Goal: Information Seeking & Learning: Learn about a topic

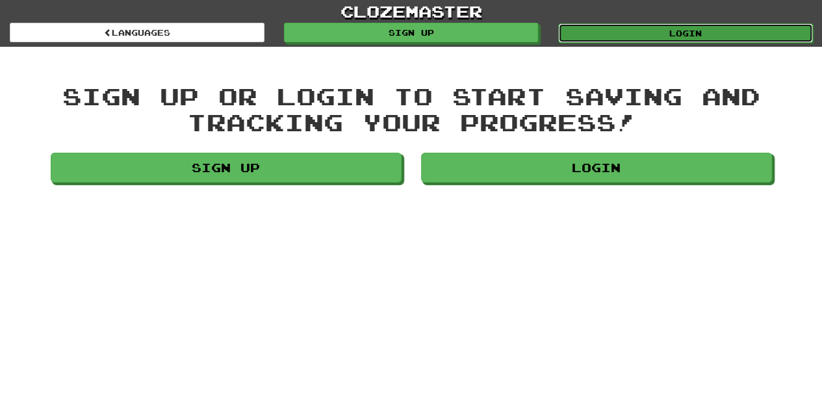
click at [656, 33] on link "Login" at bounding box center [685, 32] width 255 height 19
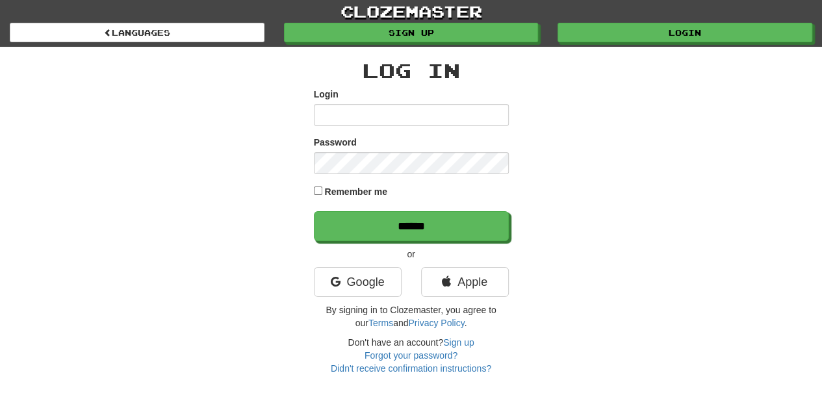
click at [316, 184] on div "Remember me" at bounding box center [411, 193] width 195 height 18
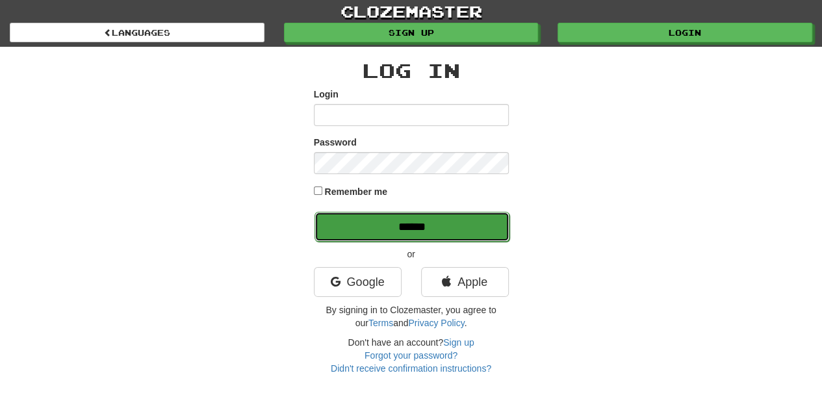
click at [342, 222] on input "******" at bounding box center [412, 227] width 195 height 30
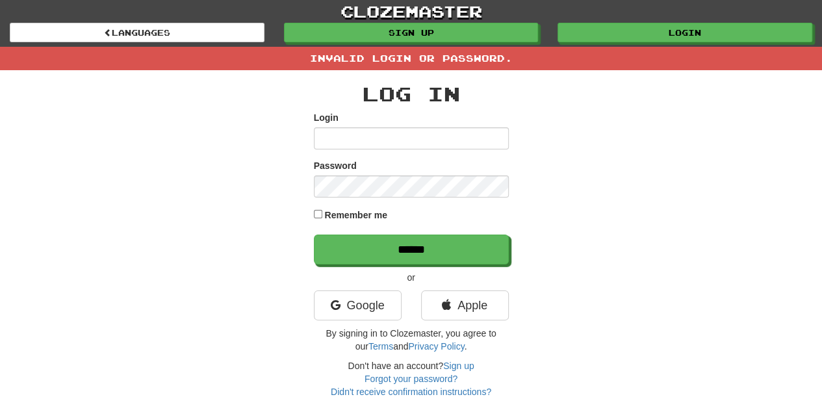
click at [339, 129] on input "Login" at bounding box center [411, 138] width 195 height 22
click at [344, 305] on link "Google" at bounding box center [358, 305] width 88 height 30
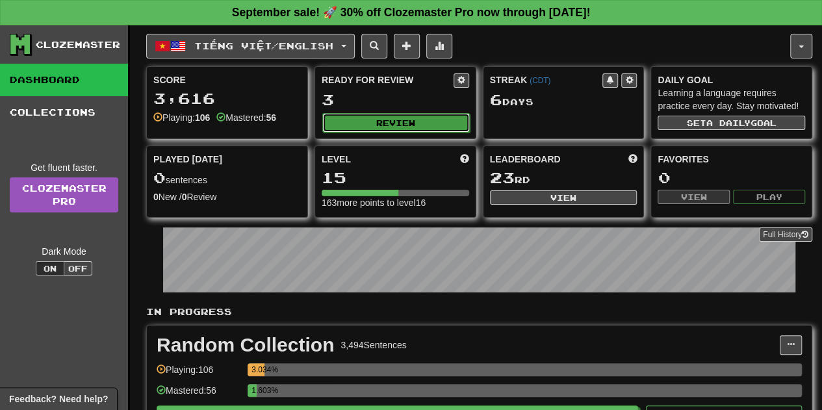
click at [404, 125] on button "Review" at bounding box center [396, 122] width 148 height 19
select select "**"
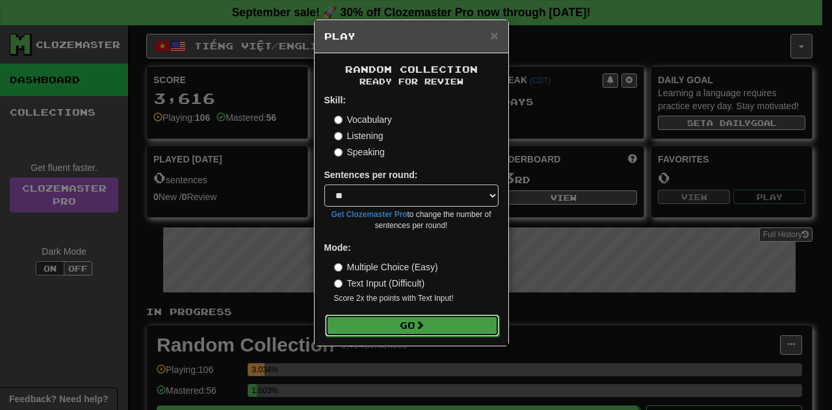
click at [411, 329] on button "Go" at bounding box center [412, 326] width 174 height 22
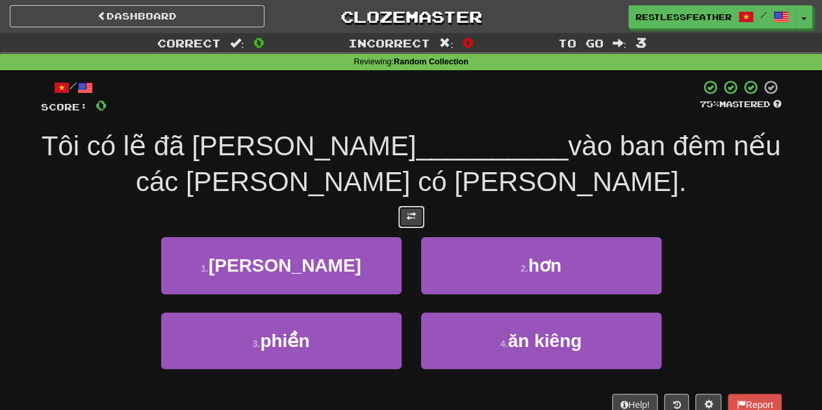
click at [406, 213] on button at bounding box center [411, 217] width 26 height 22
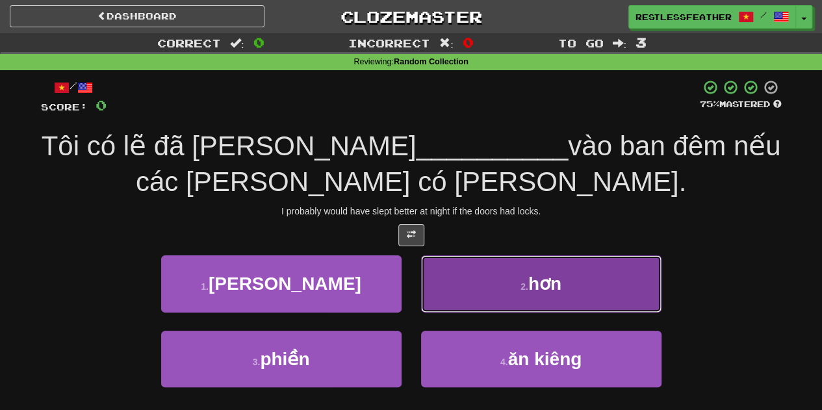
click at [480, 292] on button "2 . hơn" at bounding box center [541, 283] width 240 height 57
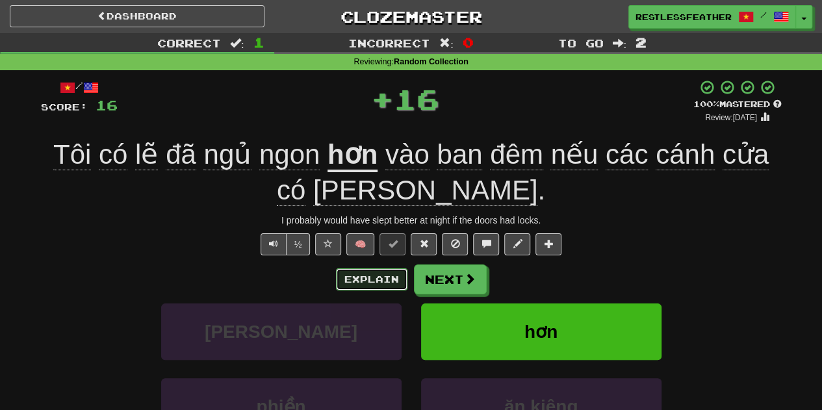
click at [361, 273] on button "Explain" at bounding box center [371, 279] width 71 height 22
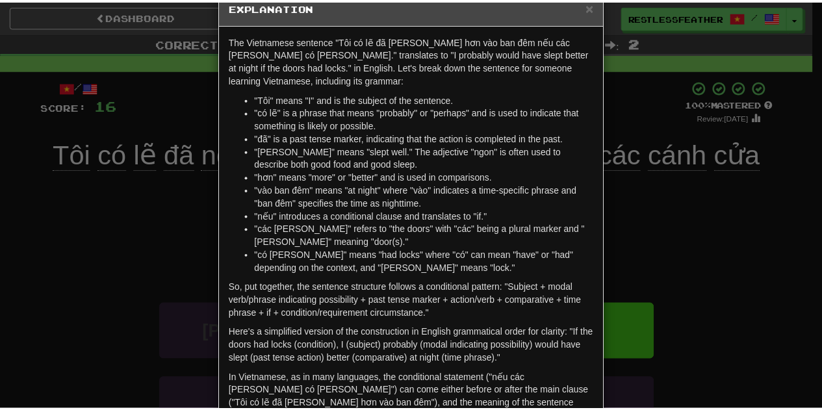
scroll to position [31, 0]
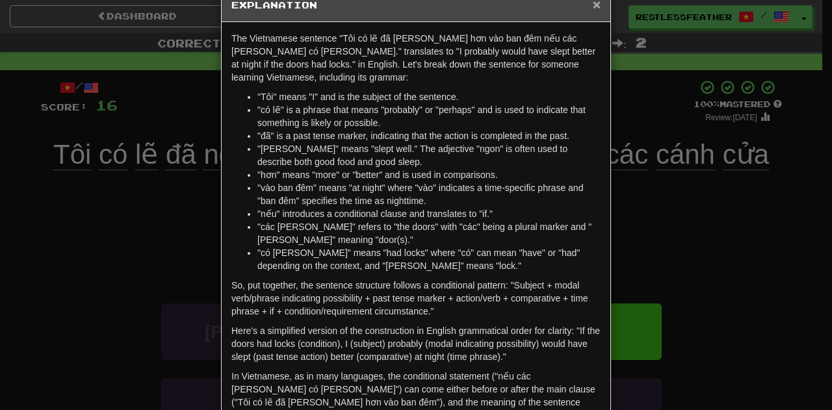
click at [593, 3] on span "×" at bounding box center [597, 4] width 8 height 15
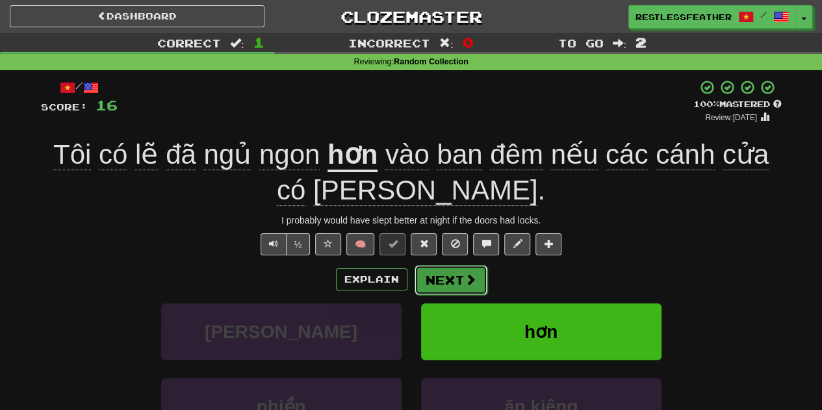
click at [438, 267] on button "Next" at bounding box center [451, 280] width 73 height 30
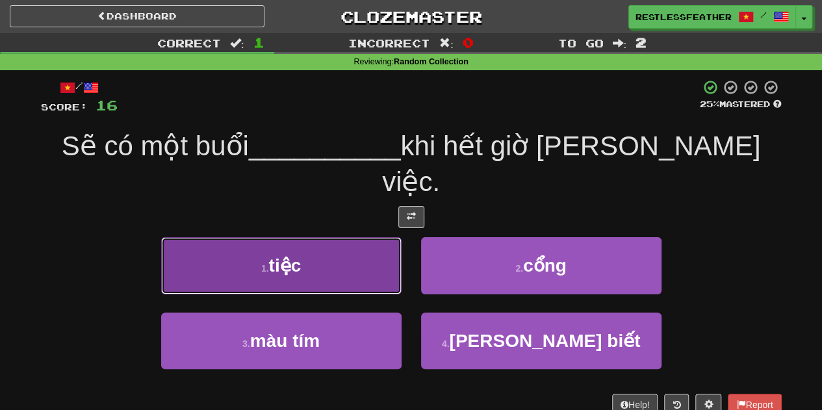
click at [400, 237] on button "1 . tiệc" at bounding box center [281, 265] width 240 height 57
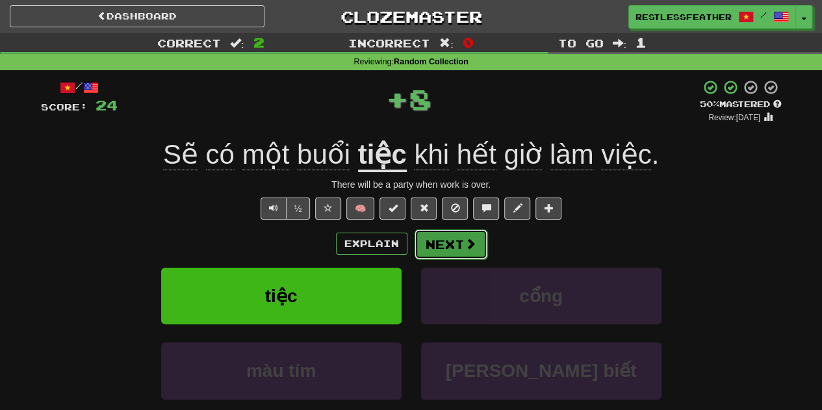
click at [447, 242] on button "Next" at bounding box center [451, 244] width 73 height 30
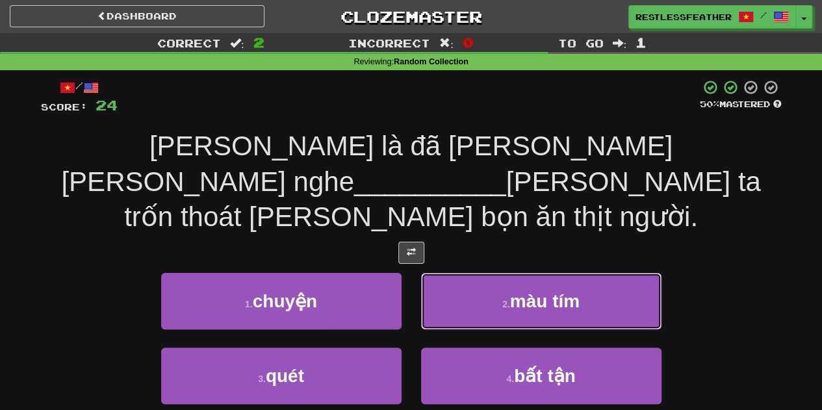
click at [447, 273] on button "2 . màu tím" at bounding box center [541, 301] width 240 height 57
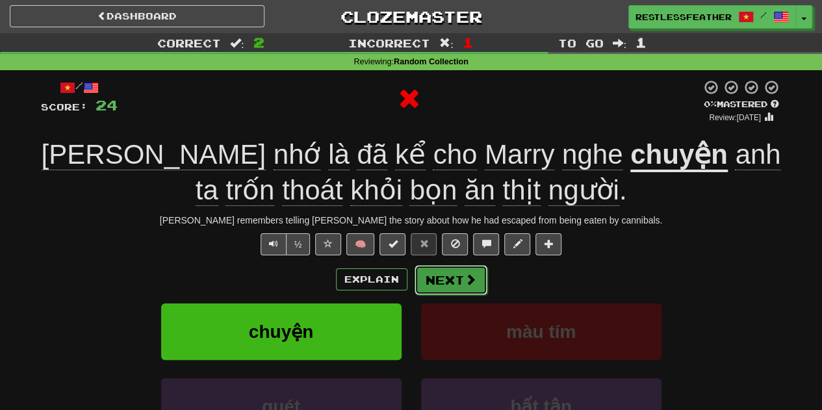
click at [439, 272] on button "Next" at bounding box center [451, 280] width 73 height 30
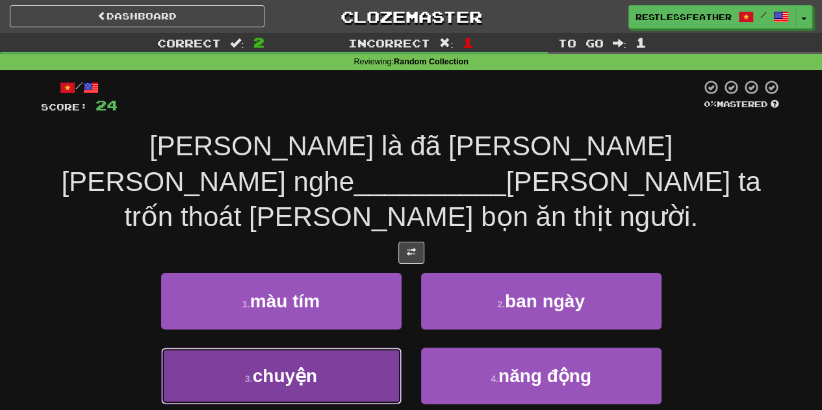
click at [267, 355] on button "3 . chuyện" at bounding box center [281, 376] width 240 height 57
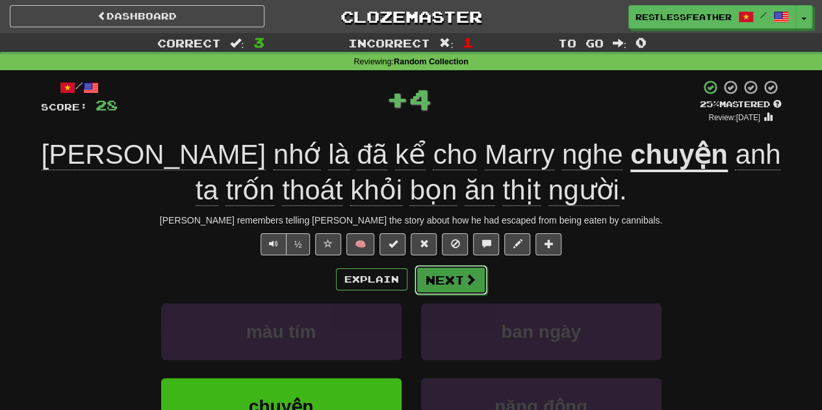
click at [443, 279] on button "Next" at bounding box center [451, 280] width 73 height 30
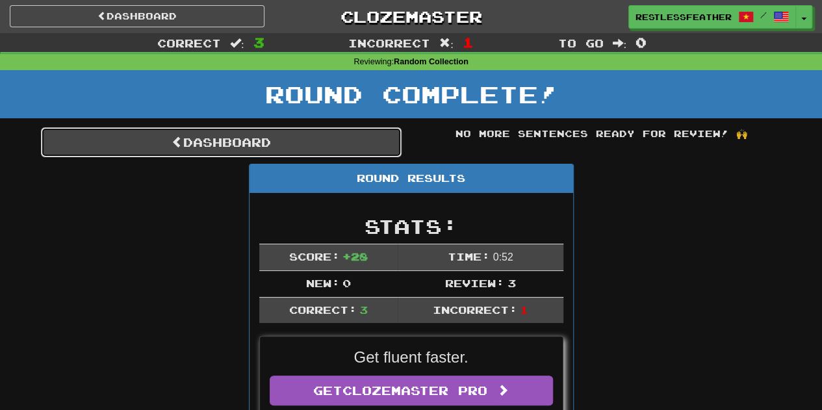
click at [356, 145] on link "Dashboard" at bounding box center [221, 142] width 361 height 30
